Goal: Contribute content: Contribute content

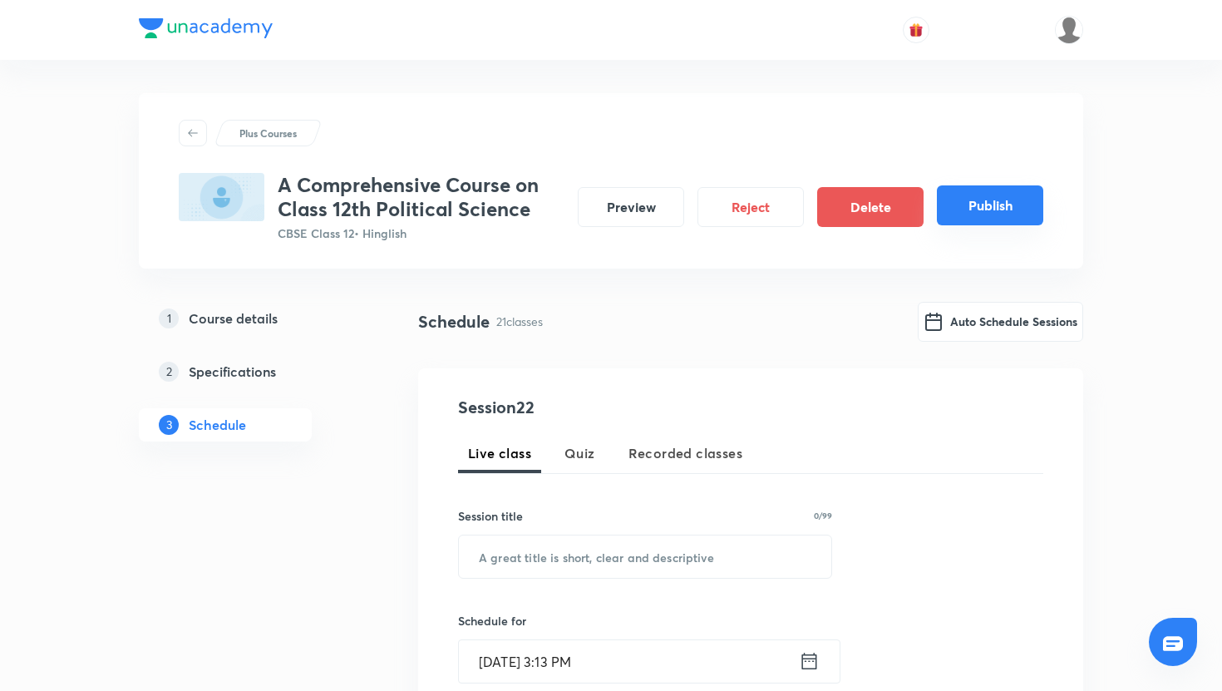
click at [958, 217] on button "Publish" at bounding box center [990, 205] width 106 height 40
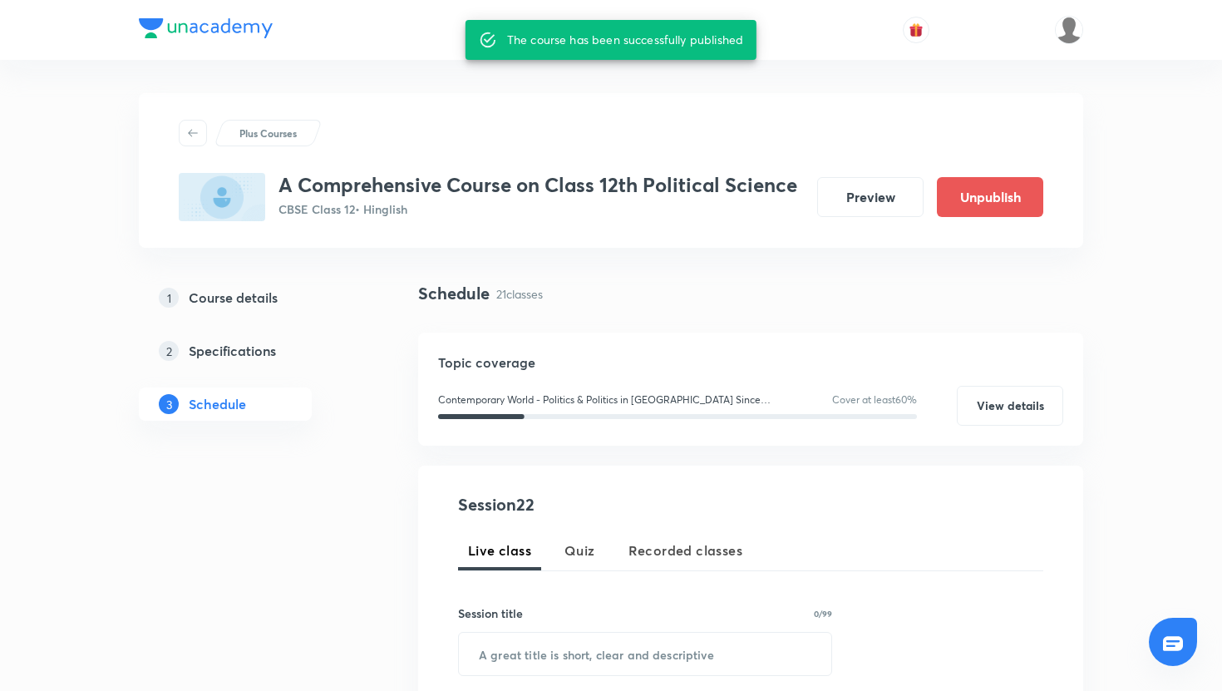
click at [580, 229] on div "Plus Courses A Comprehensive Course on Class 12th Political Science CBSE Class …" at bounding box center [611, 170] width 945 height 155
click at [240, 302] on h5 "Course details" at bounding box center [233, 298] width 89 height 20
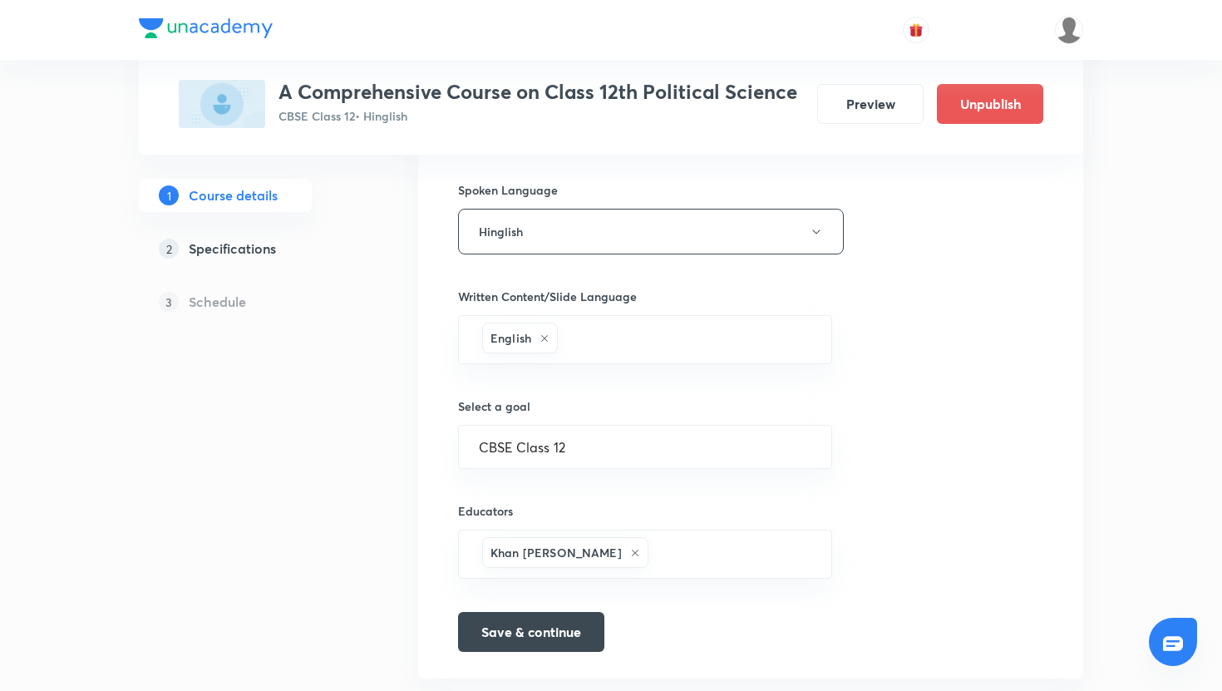
scroll to position [767, 0]
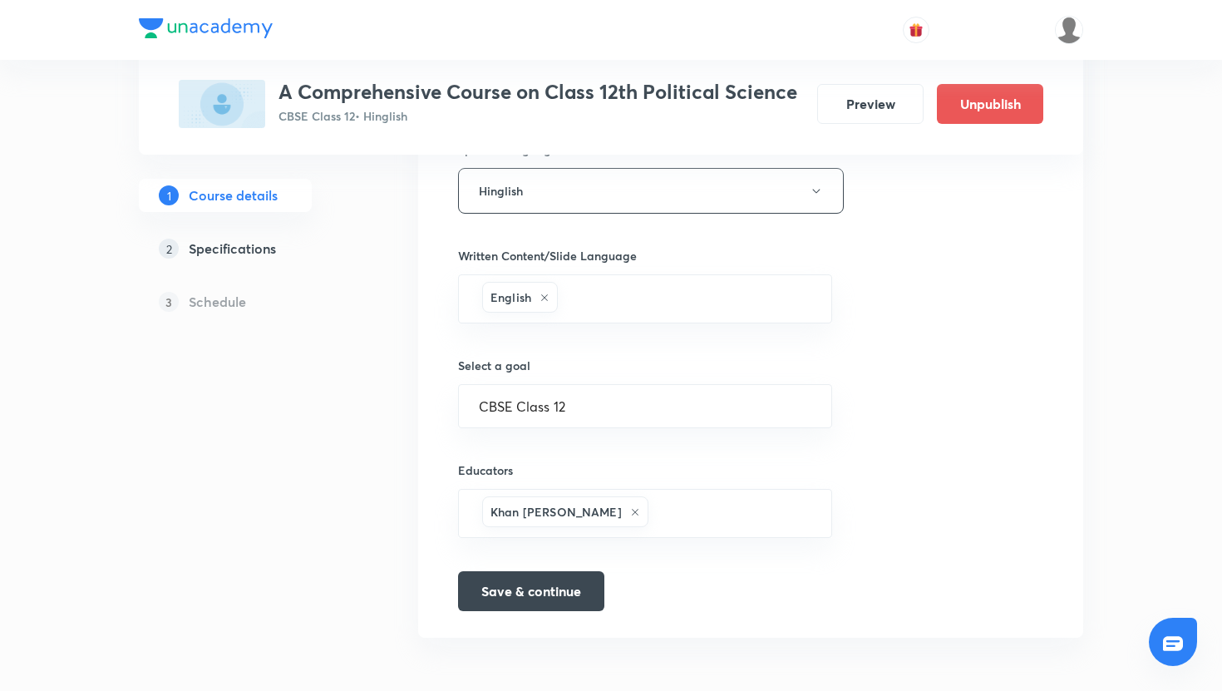
click at [926, 398] on div "Course title 54/80 A Comprehensive Course on Class 12th Political Science ​ Edu…" at bounding box center [750, 76] width 585 height 1070
